Goal: Find contact information: Find contact information

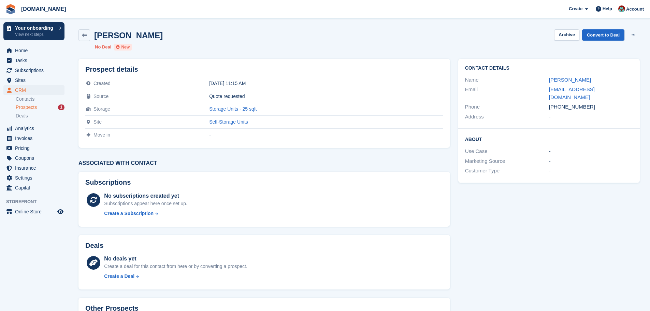
drag, startPoint x: 553, startPoint y: 99, endPoint x: 588, endPoint y: 103, distance: 35.7
click at [588, 103] on div "+447858541347" at bounding box center [591, 107] width 84 height 8
click at [369, 93] on td "Quote requested" at bounding box center [326, 96] width 234 height 13
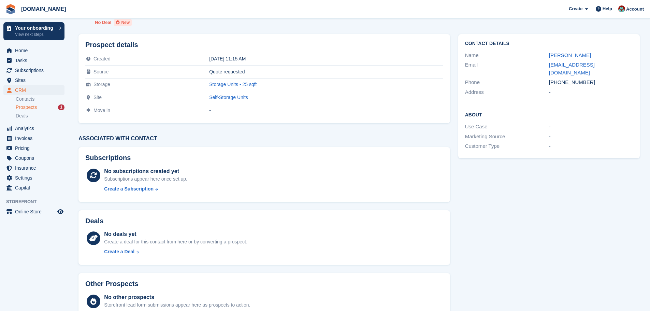
scroll to position [52, 0]
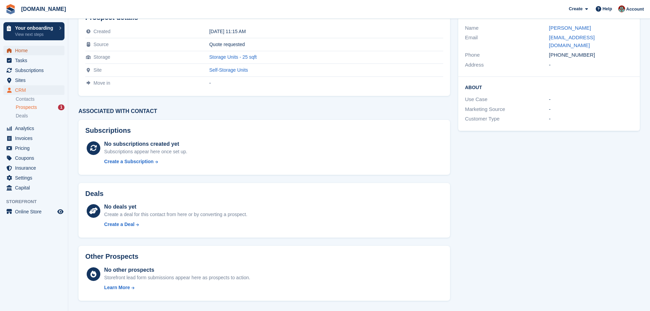
click at [24, 51] on span "Home" at bounding box center [35, 51] width 41 height 10
